Goal: Information Seeking & Learning: Learn about a topic

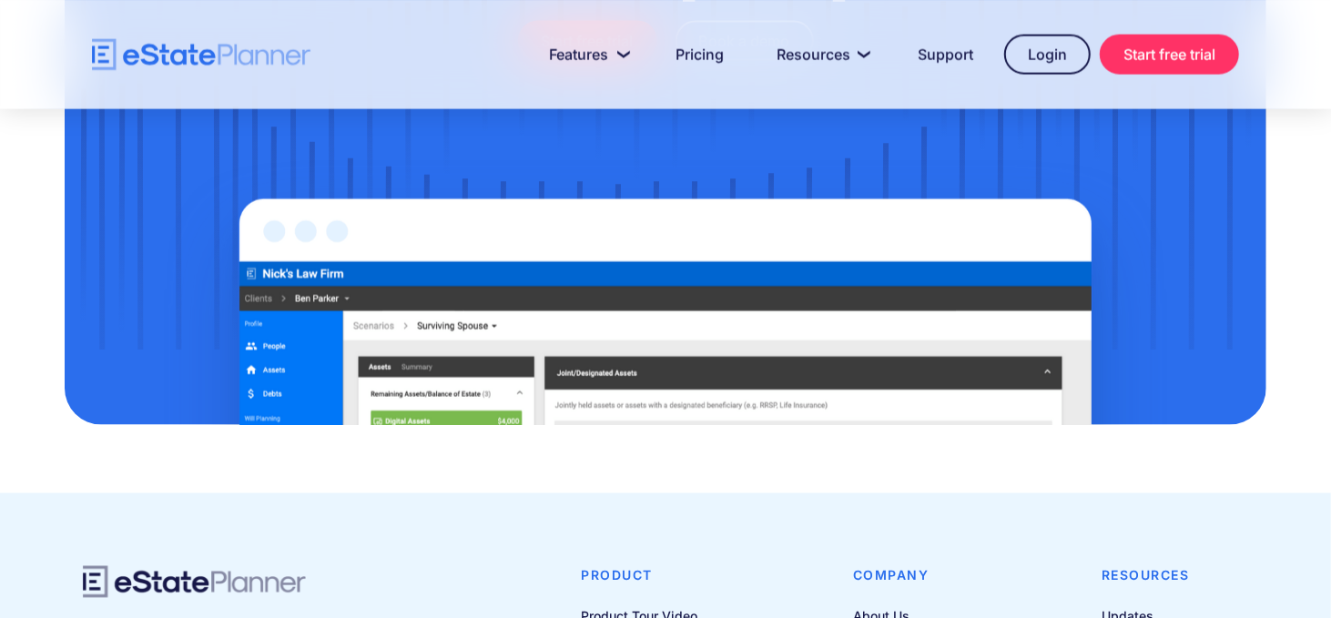
scroll to position [5891, 0]
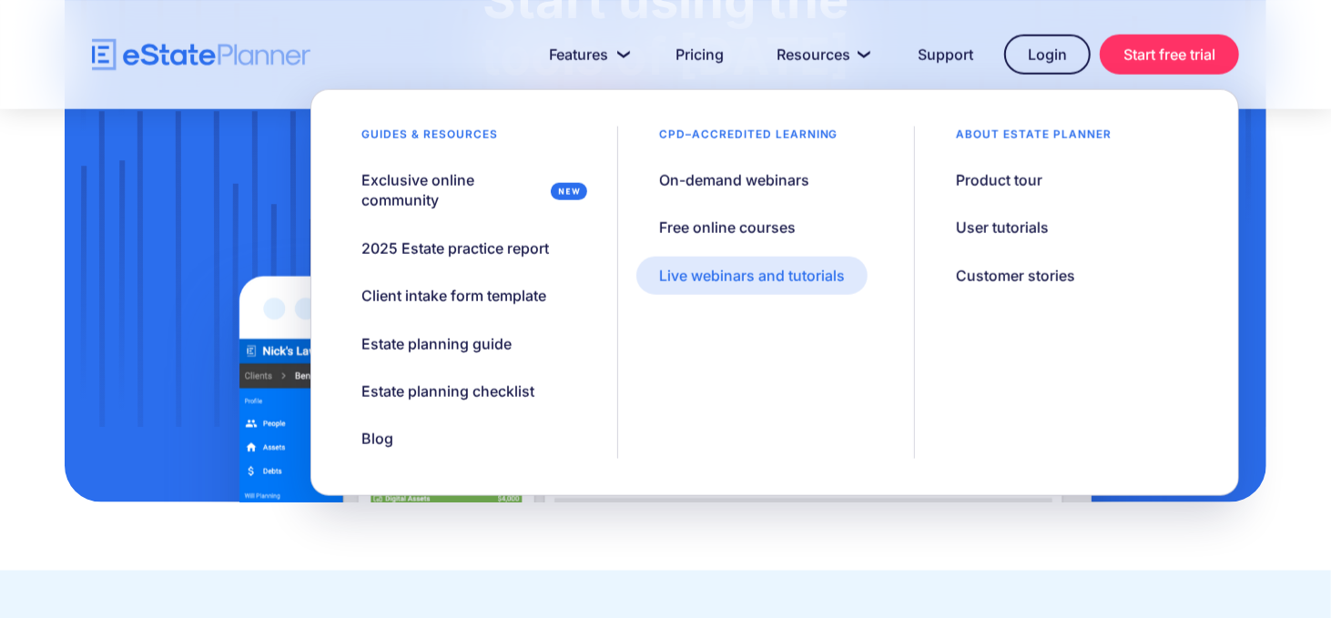
click at [774, 284] on div "Live webinars and tutorials" at bounding box center [752, 276] width 186 height 20
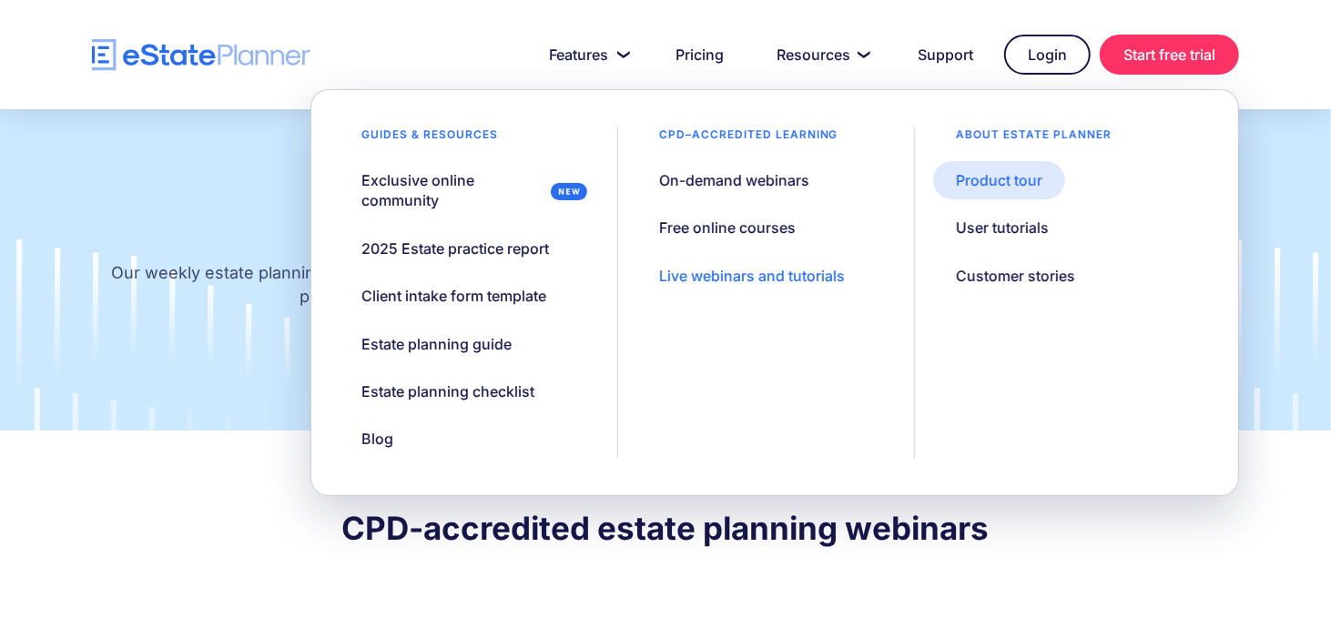
click at [1013, 176] on div "Product tour" at bounding box center [999, 180] width 86 height 20
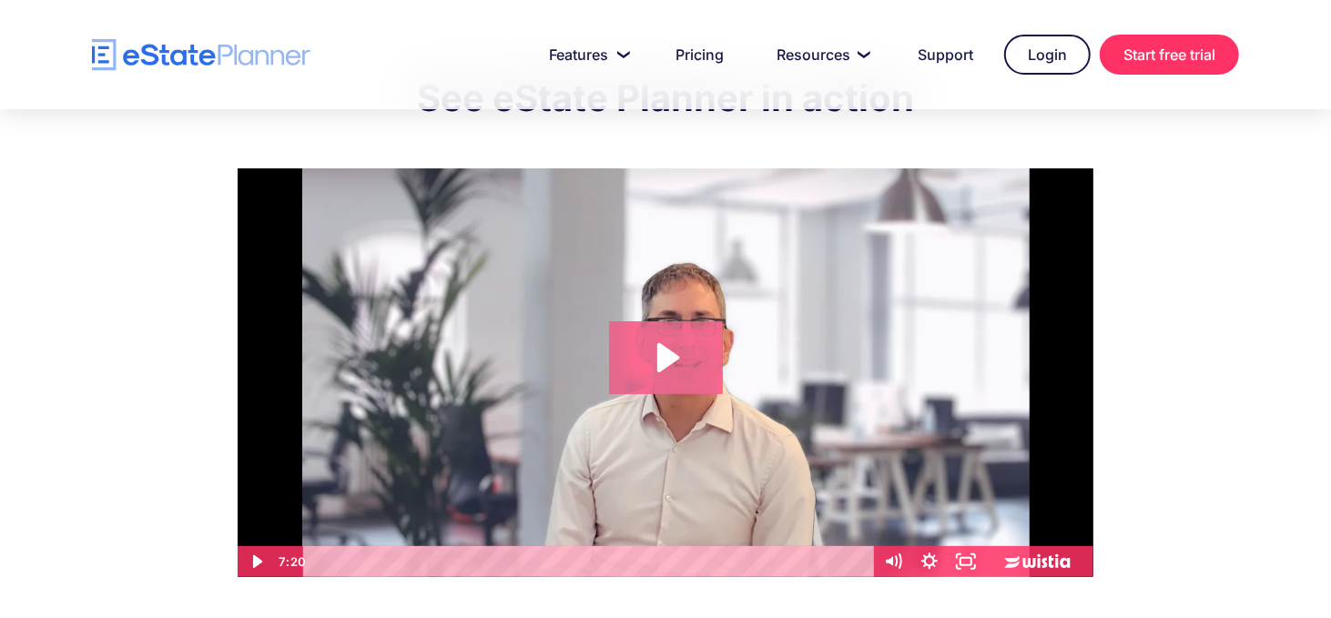
scroll to position [121, 0]
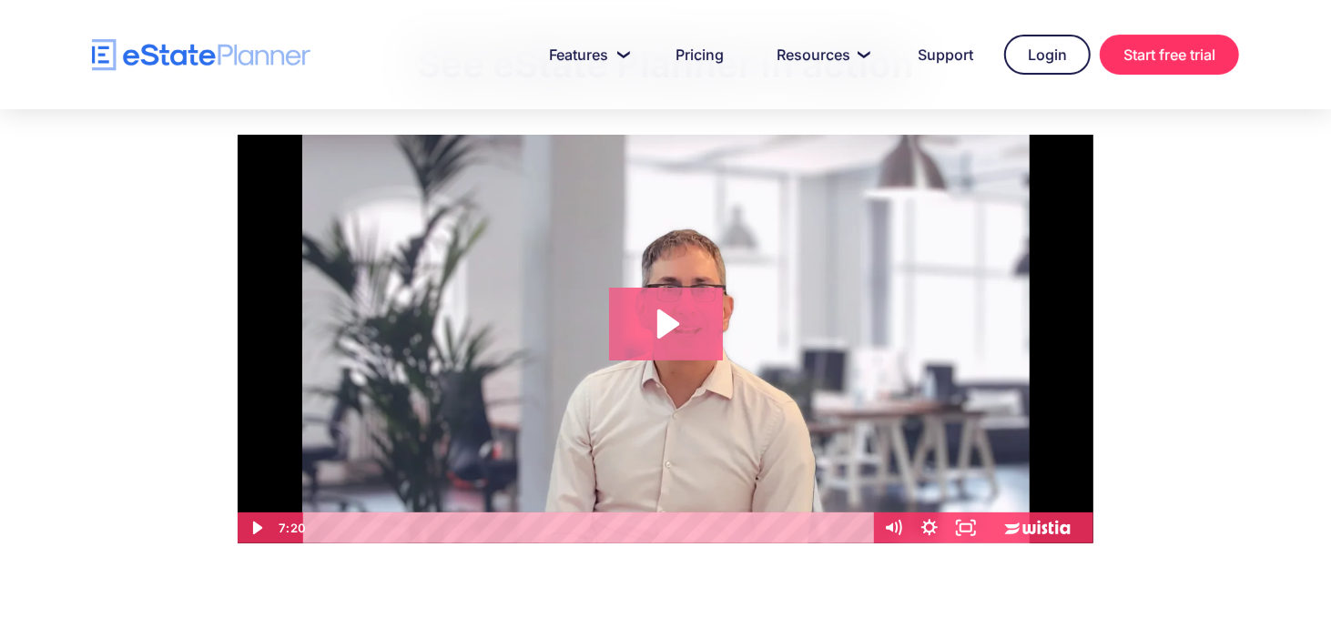
click at [658, 314] on icon "Play Video: eState Product Demo Video" at bounding box center [668, 324] width 22 height 29
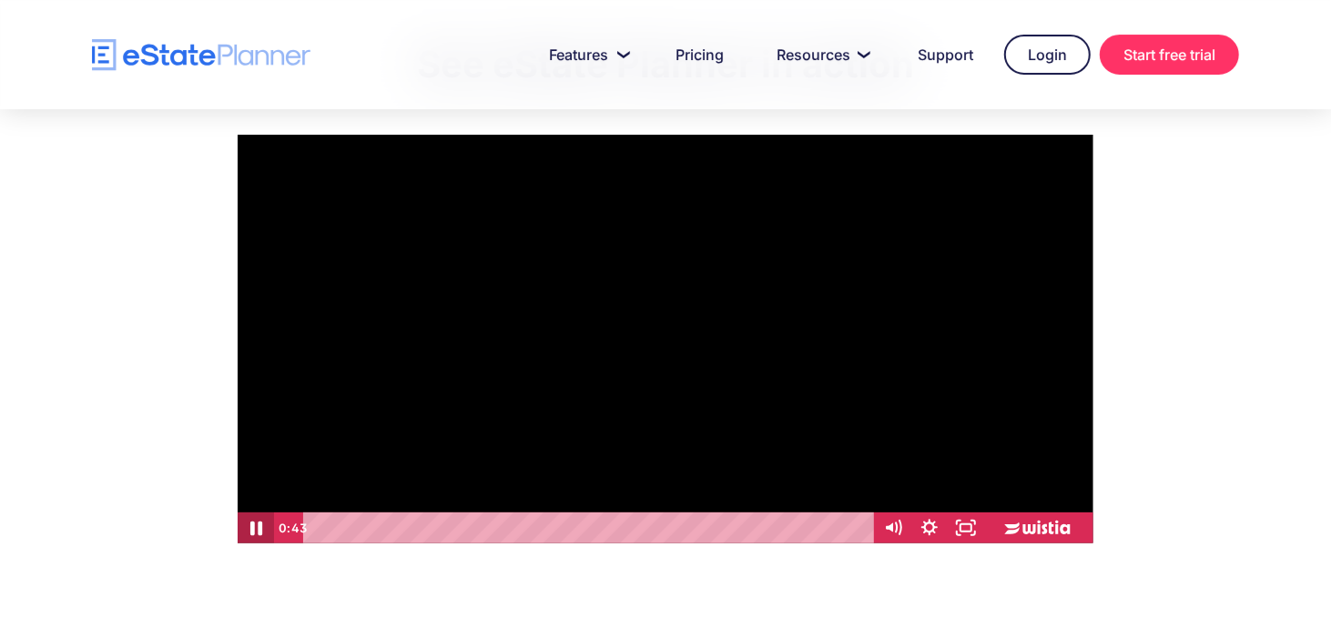
click at [260, 521] on icon "Pause" at bounding box center [256, 528] width 44 height 37
